Goal: Information Seeking & Learning: Learn about a topic

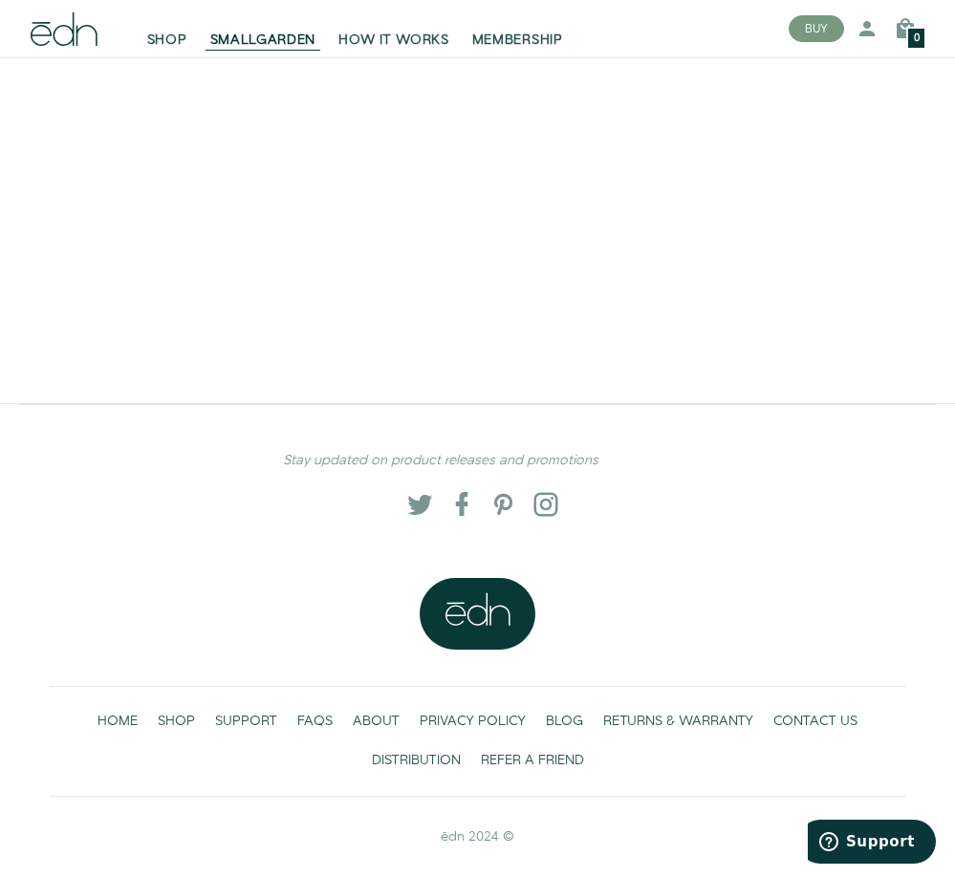
scroll to position [3090, 0]
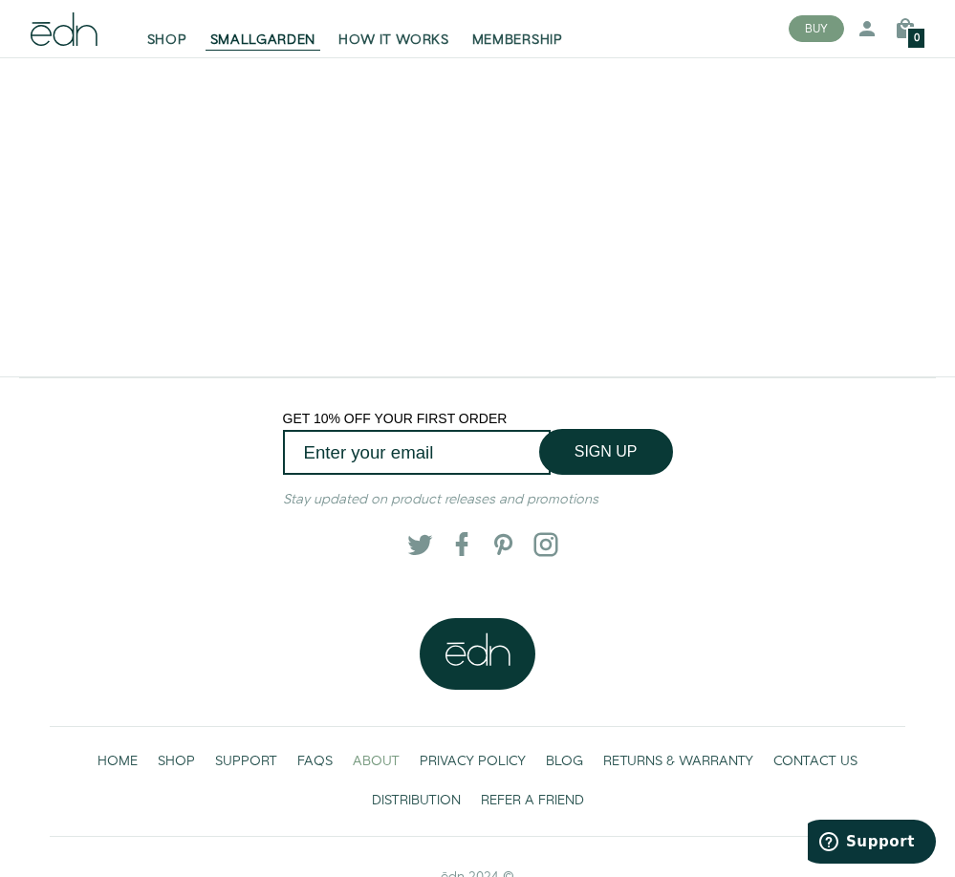
click at [377, 771] on span "ABOUT" at bounding box center [376, 761] width 47 height 19
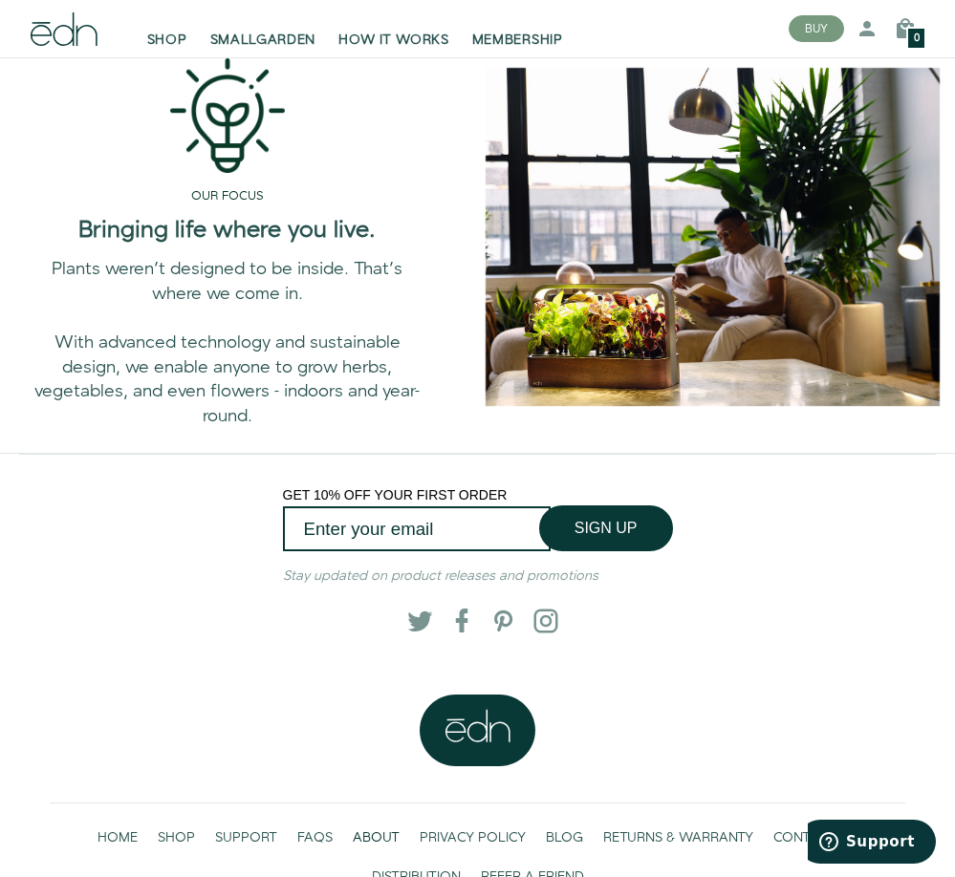
scroll to position [1213, 0]
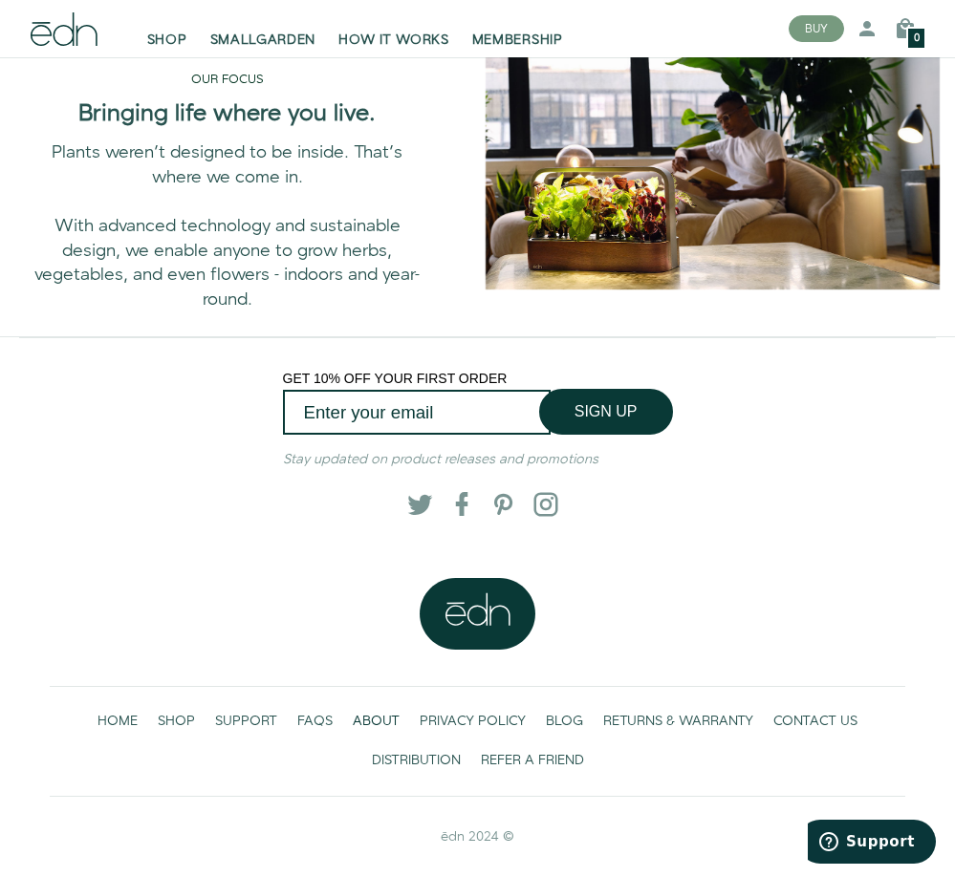
click at [455, 833] on span "ēdn 2024 ©" at bounding box center [478, 837] width 74 height 19
copy span "ēdn"
